Goal: Task Accomplishment & Management: Manage account settings

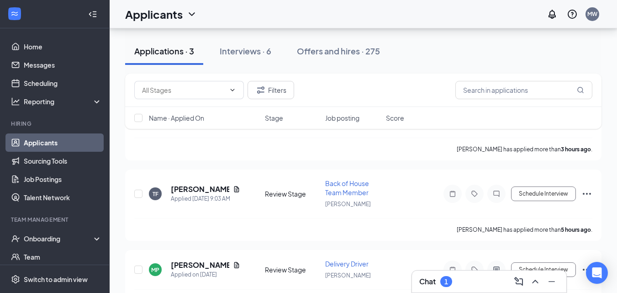
scroll to position [132, 0]
click at [432, 281] on h3 "Chat" at bounding box center [427, 281] width 16 height 10
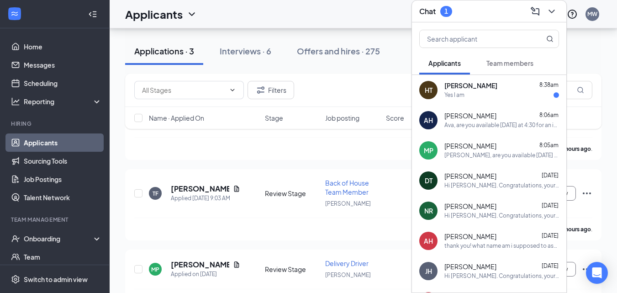
click at [493, 87] on div "[PERSON_NAME] 8:38am" at bounding box center [501, 85] width 115 height 9
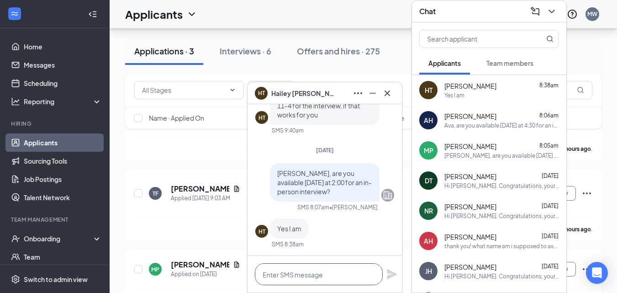
click at [303, 270] on textarea at bounding box center [319, 274] width 128 height 22
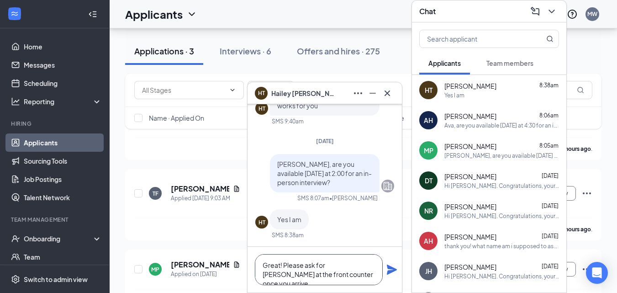
type textarea "Great! Please ask for [PERSON_NAME] at the front counter once you arrive."
click at [391, 270] on icon "Plane" at bounding box center [392, 269] width 10 height 10
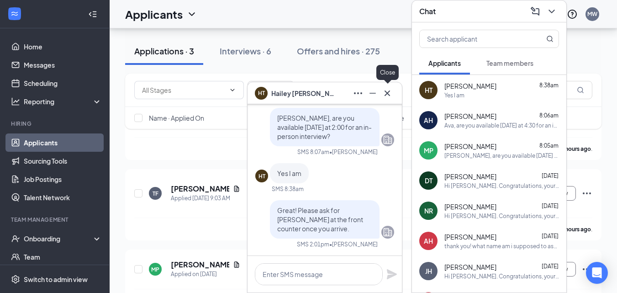
scroll to position [0, 0]
click at [387, 91] on icon "Cross" at bounding box center [387, 93] width 11 height 11
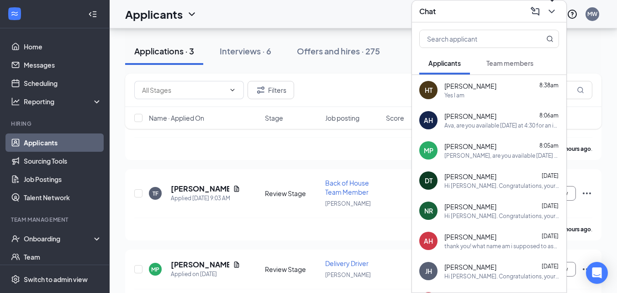
click at [550, 14] on icon "ChevronDown" at bounding box center [551, 11] width 11 height 11
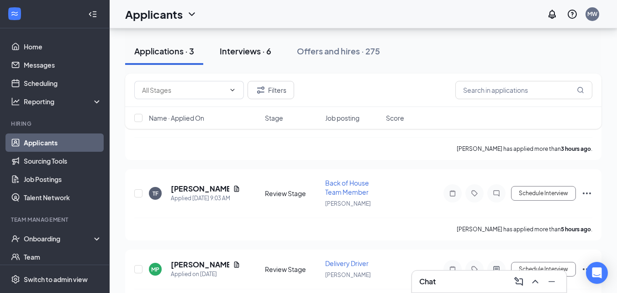
click at [255, 44] on button "Interviews · 6" at bounding box center [246, 50] width 70 height 27
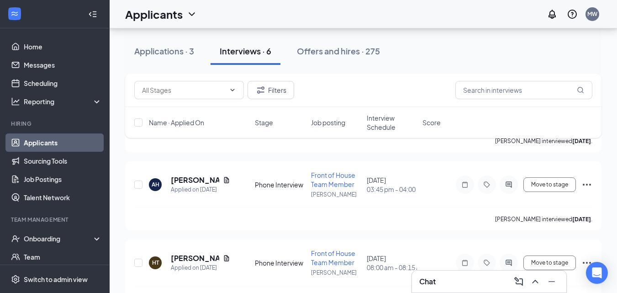
scroll to position [416, 0]
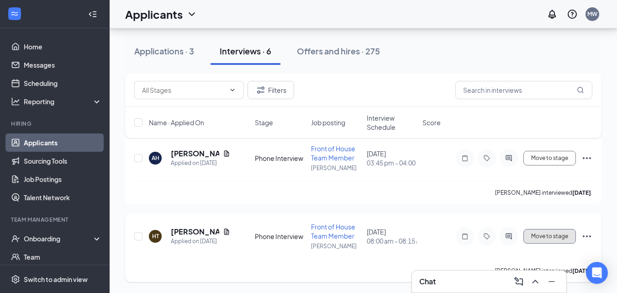
click at [562, 237] on span "Move to stage" at bounding box center [549, 236] width 37 height 6
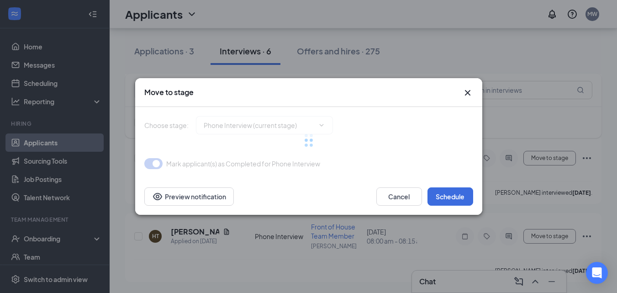
type input "Onsite Interview (next stage)"
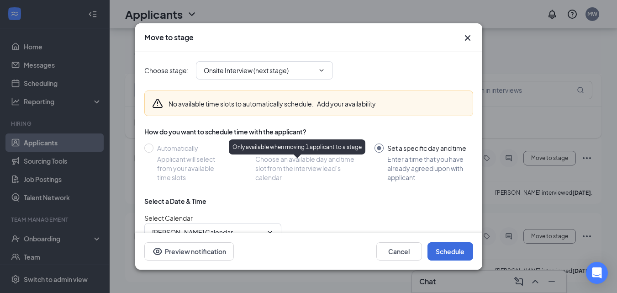
scroll to position [86, 0]
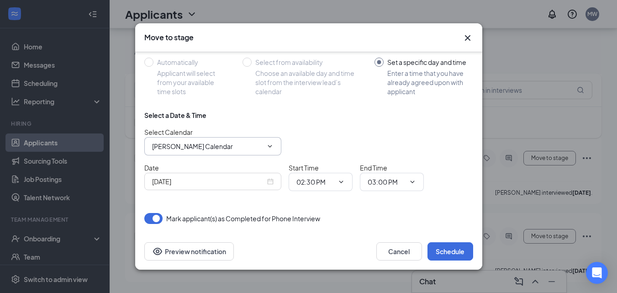
click at [272, 144] on icon "ChevronDown" at bounding box center [269, 145] width 7 height 7
click at [237, 146] on input "[PERSON_NAME] Calendar" at bounding box center [207, 146] width 111 height 10
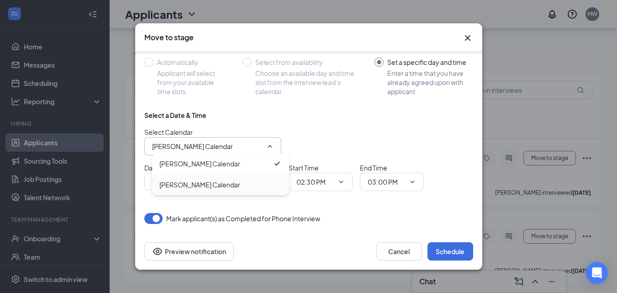
click at [216, 186] on div "[PERSON_NAME] Calendar" at bounding box center [199, 184] width 81 height 10
type input "[PERSON_NAME] Calendar"
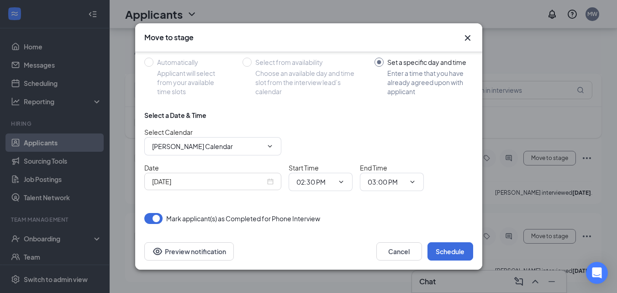
click at [209, 181] on input "[DATE]" at bounding box center [208, 181] width 113 height 10
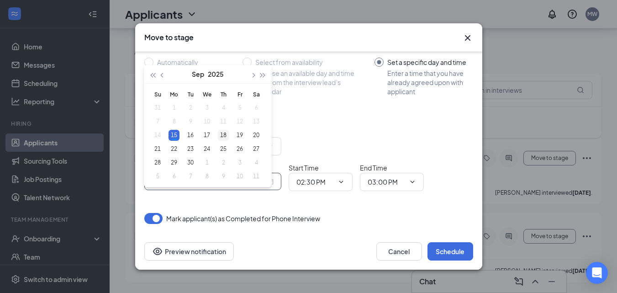
type input "[DATE]"
click at [222, 130] on div "18" at bounding box center [223, 135] width 11 height 11
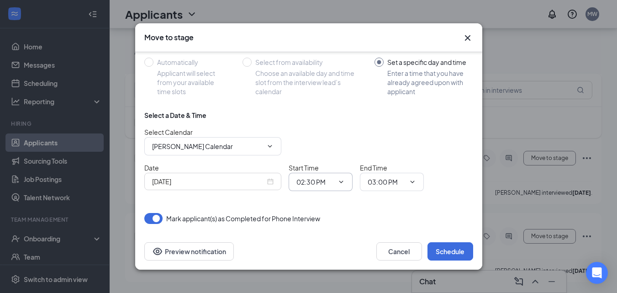
click at [325, 183] on input "02:30 PM" at bounding box center [314, 182] width 37 height 10
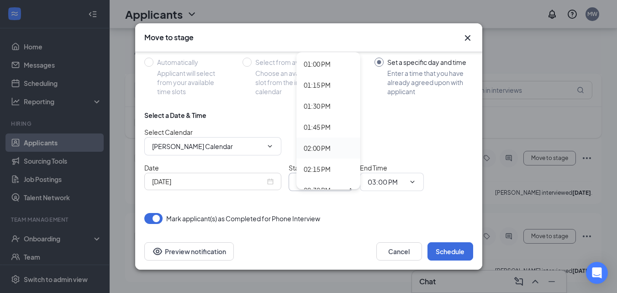
click at [323, 143] on div "02:00 PM" at bounding box center [317, 148] width 27 height 10
type input "02:00 PM"
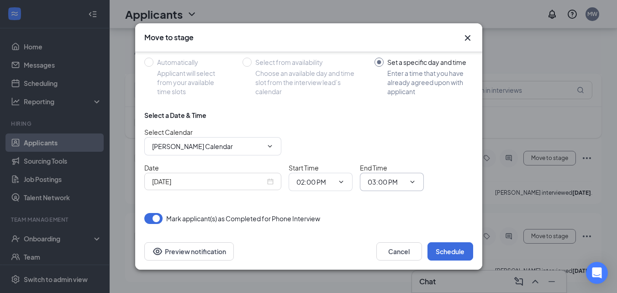
click at [398, 183] on input "03:00 PM" at bounding box center [386, 182] width 37 height 10
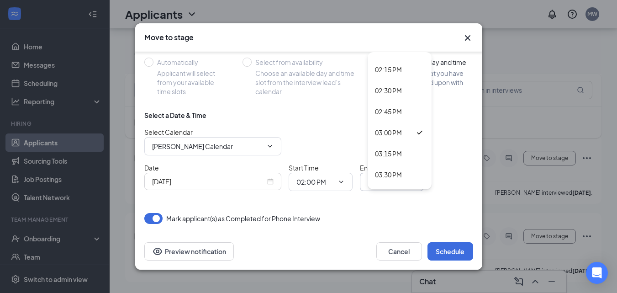
scroll to position [1152, 0]
click at [397, 125] on div "02:30 PM" at bounding box center [388, 129] width 27 height 10
type input "02:30 PM"
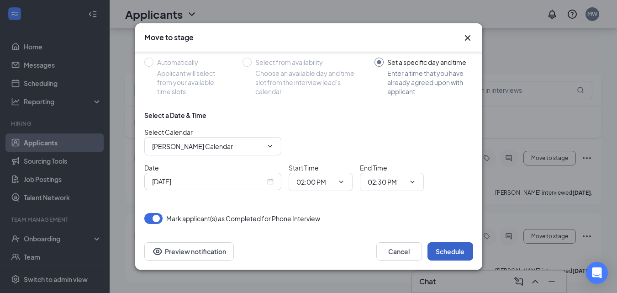
click at [454, 249] on button "Schedule" at bounding box center [450, 251] width 46 height 18
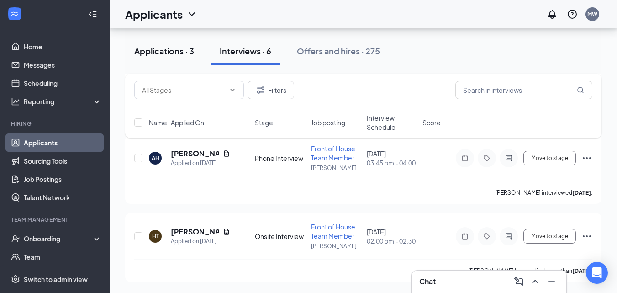
click at [189, 58] on button "Applications · 3" at bounding box center [164, 50] width 78 height 27
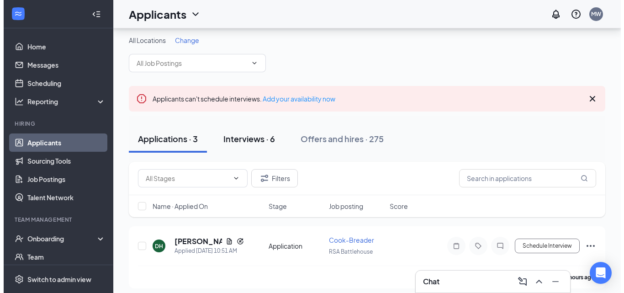
scroll to position [90, 0]
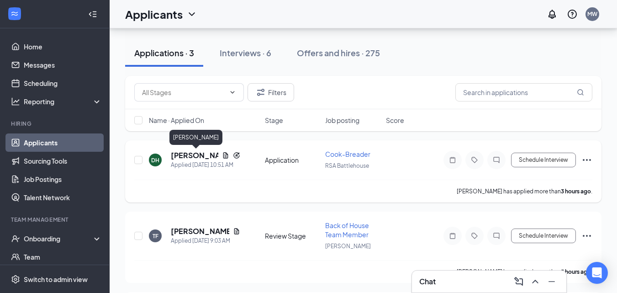
click at [195, 153] on h5 "[PERSON_NAME]" at bounding box center [194, 155] width 47 height 10
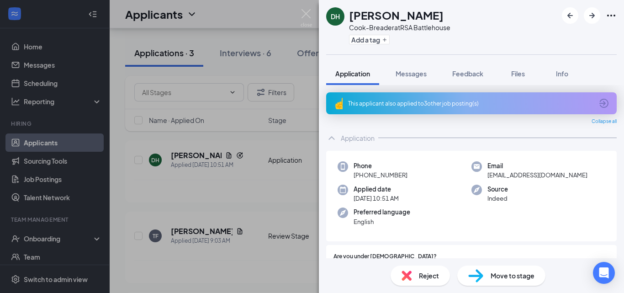
scroll to position [92, 0]
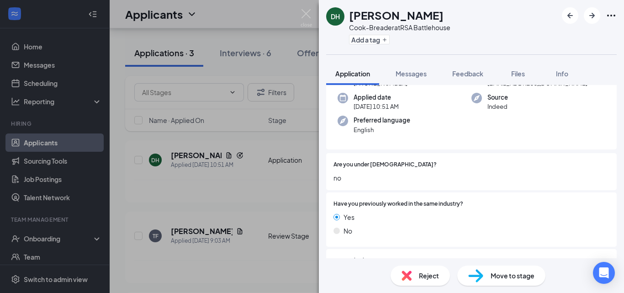
click at [414, 282] on div "Reject" at bounding box center [419, 275] width 59 height 20
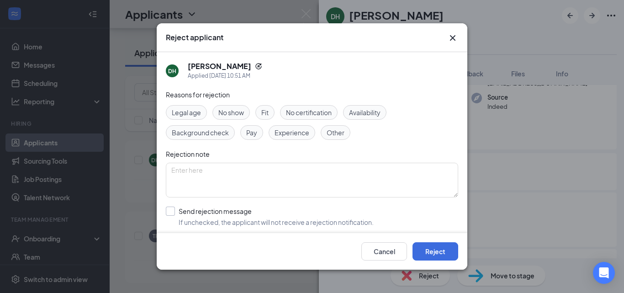
click at [171, 210] on input "Send rejection message If unchecked, the applicant will not receive a rejection…" at bounding box center [270, 216] width 208 height 20
checkbox input "true"
click at [206, 177] on textarea at bounding box center [312, 180] width 292 height 35
type textarea "Previous candidate."
click at [445, 256] on button "Reject" at bounding box center [435, 251] width 46 height 18
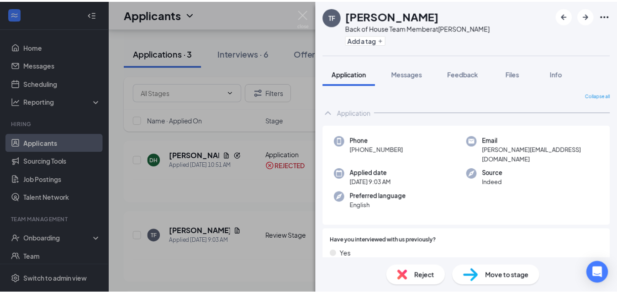
scroll to position [103, 0]
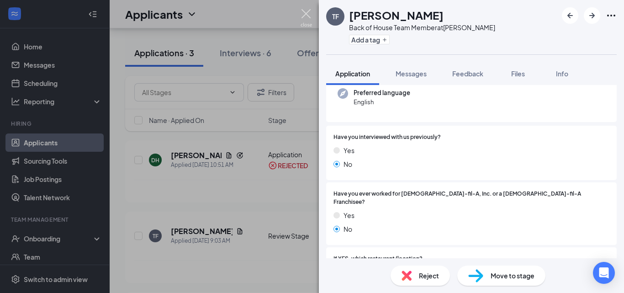
click at [307, 10] on img at bounding box center [306, 18] width 11 height 18
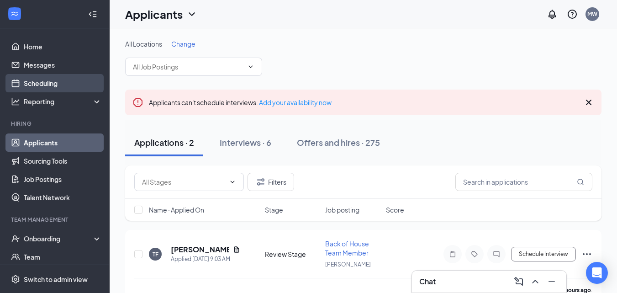
click at [49, 84] on link "Scheduling" at bounding box center [63, 83] width 78 height 18
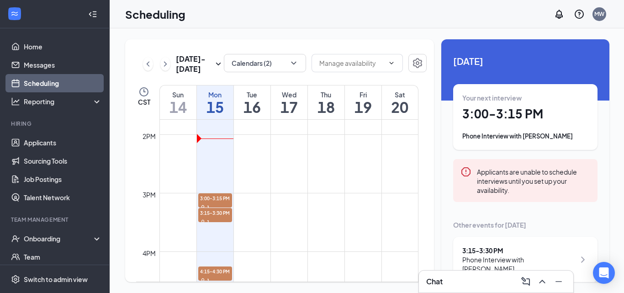
scroll to position [817, 0]
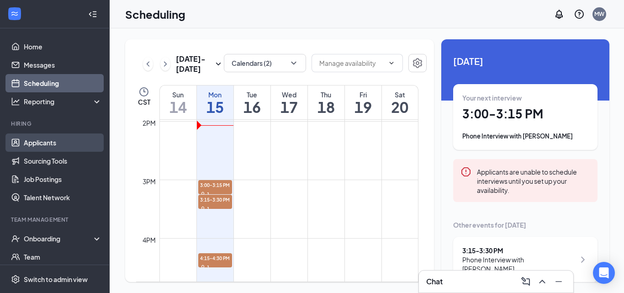
click at [59, 138] on link "Applicants" at bounding box center [63, 142] width 78 height 18
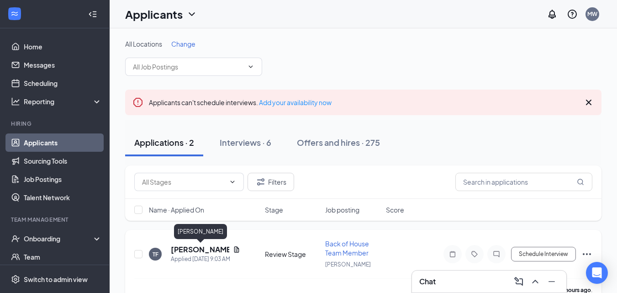
click at [198, 249] on h5 "[PERSON_NAME]" at bounding box center [200, 249] width 58 height 10
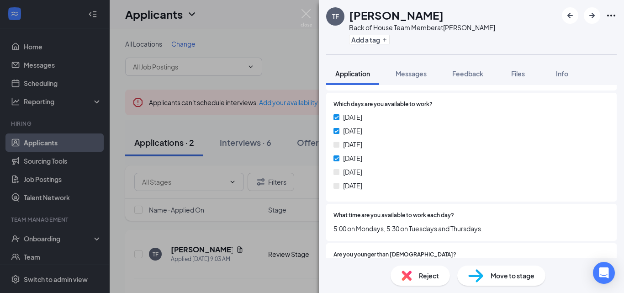
scroll to position [385, 0]
click at [427, 273] on span "Reject" at bounding box center [429, 275] width 20 height 10
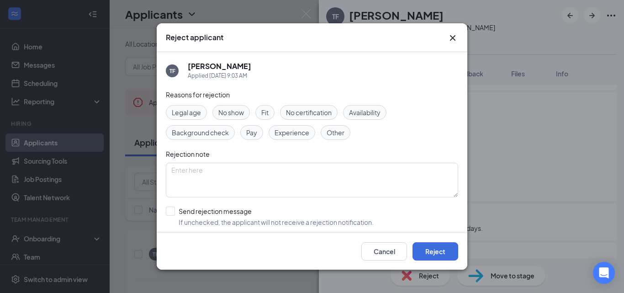
click at [374, 113] on span "Availability" at bounding box center [365, 112] width 32 height 10
click at [173, 212] on input "Send rejection message If unchecked, the applicant will not receive a rejection…" at bounding box center [270, 216] width 208 height 20
checkbox input "true"
click at [422, 248] on button "Reject" at bounding box center [435, 251] width 46 height 18
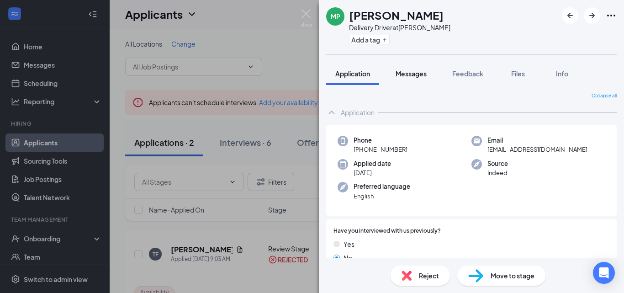
click at [410, 81] on button "Messages" at bounding box center [410, 73] width 49 height 23
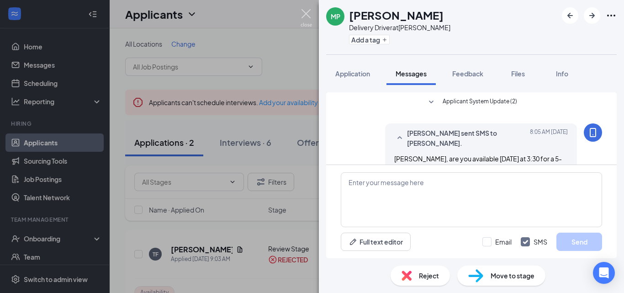
scroll to position [23, 0]
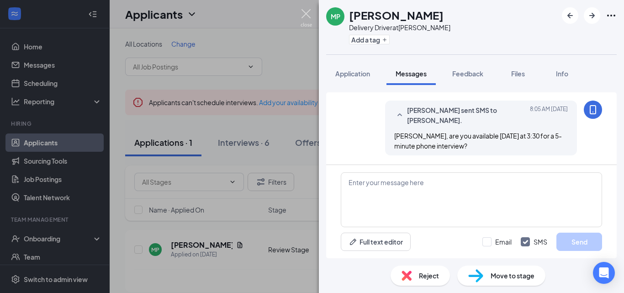
click at [304, 13] on img at bounding box center [306, 18] width 11 height 18
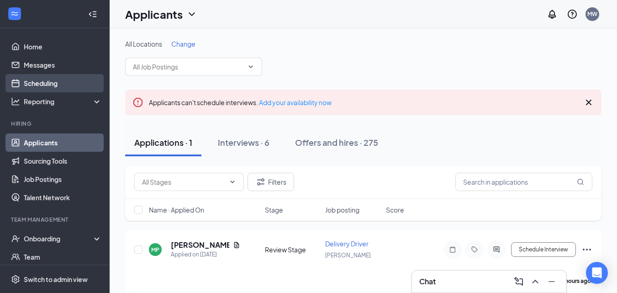
click at [62, 84] on link "Scheduling" at bounding box center [63, 83] width 78 height 18
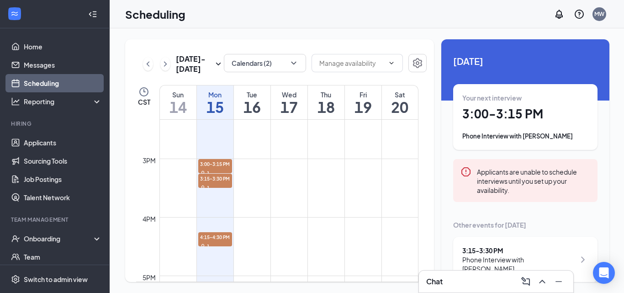
scroll to position [839, 0]
